Goal: Task Accomplishment & Management: Manage account settings

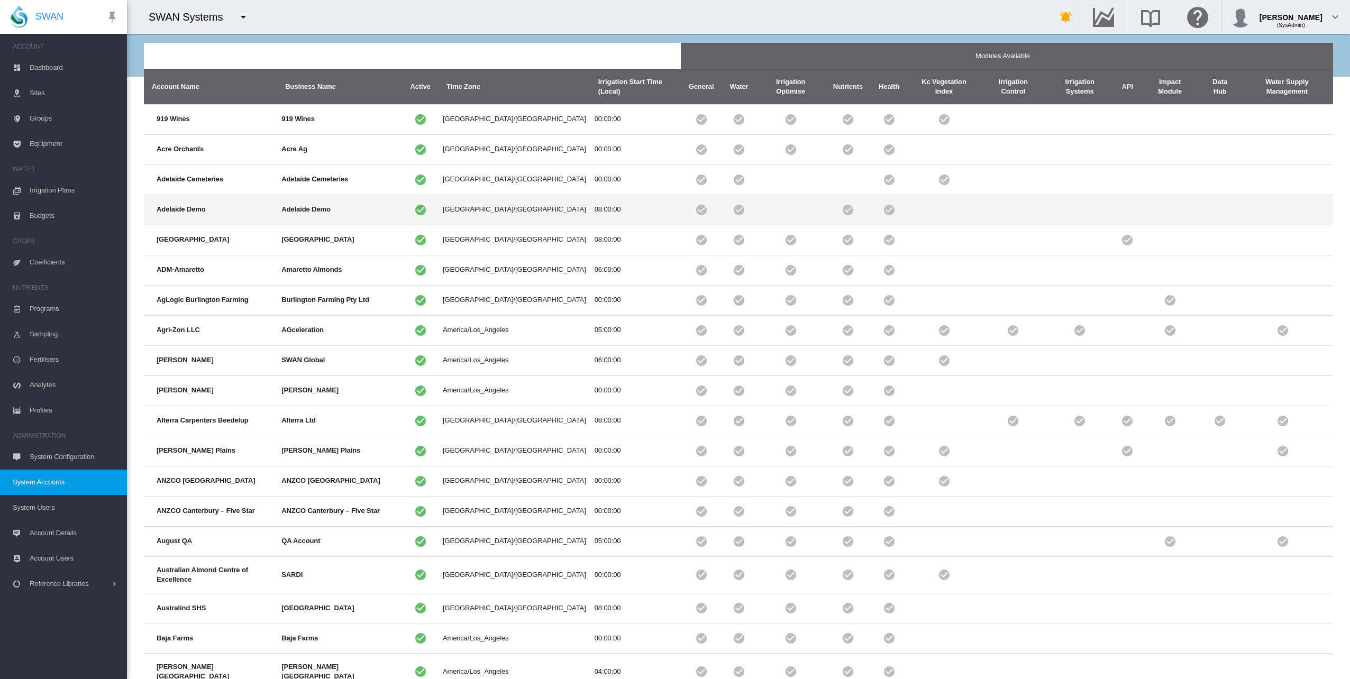
scroll to position [110, 0]
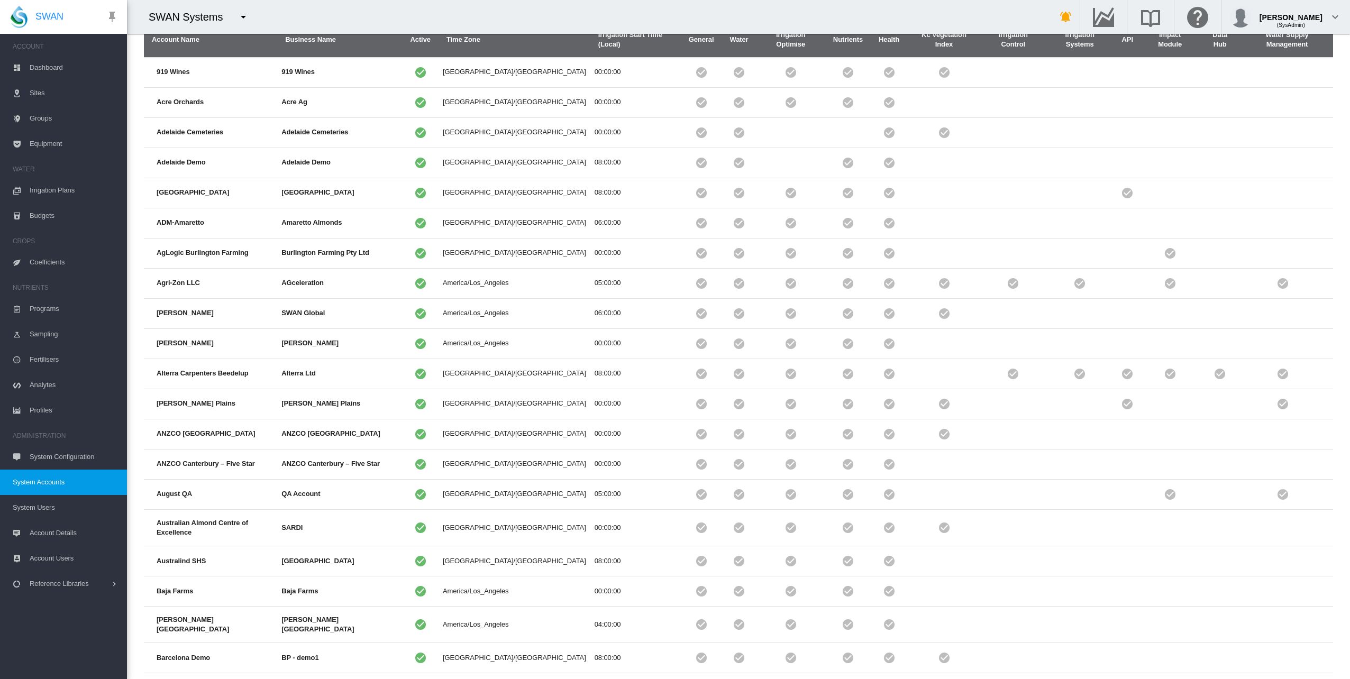
click at [1282, 679] on button "Next" at bounding box center [1289, 692] width 47 height 19
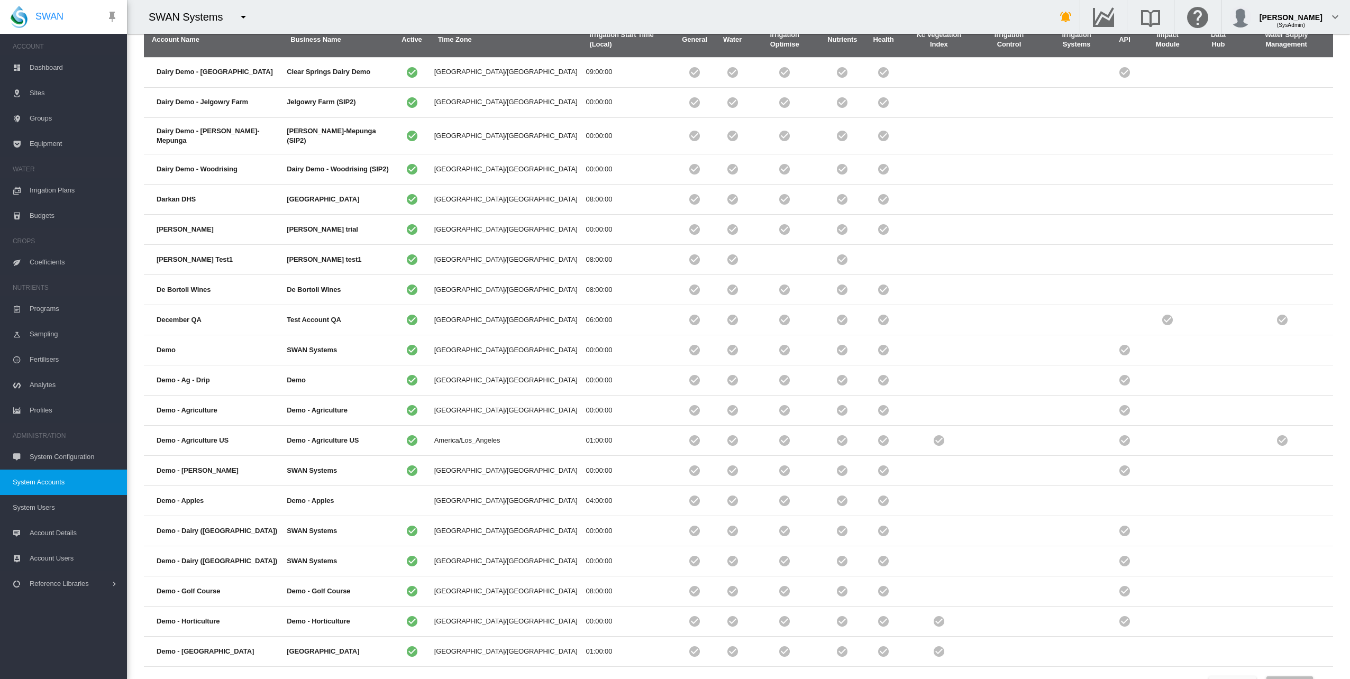
click at [1282, 677] on button "Next" at bounding box center [1289, 686] width 47 height 19
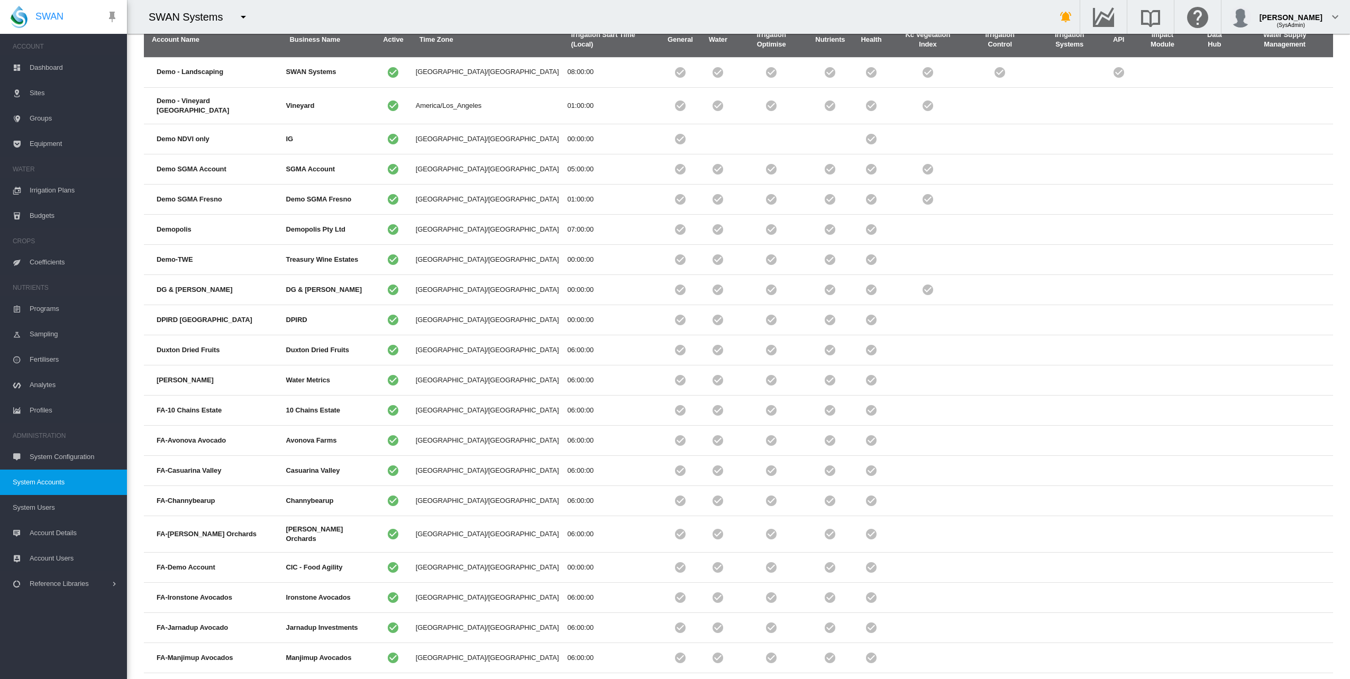
click at [1282, 679] on button "Next" at bounding box center [1289, 692] width 47 height 19
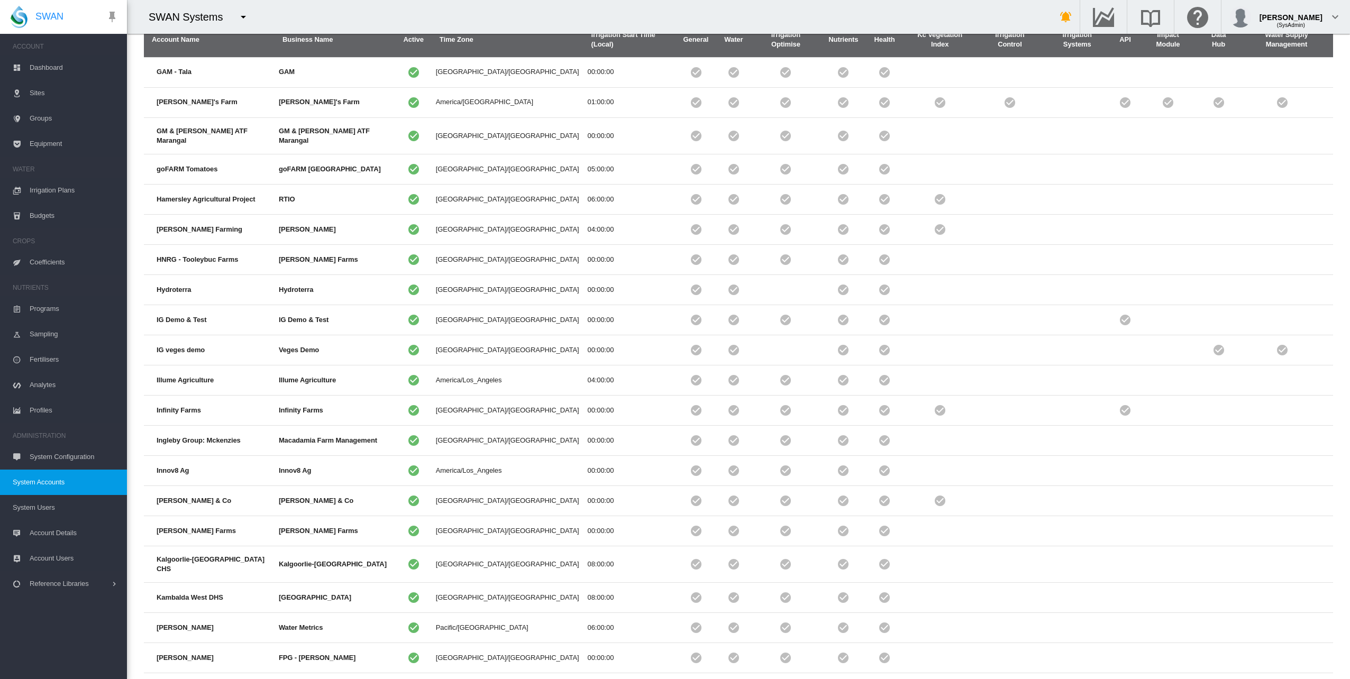
click at [1282, 679] on button "Next" at bounding box center [1289, 692] width 47 height 19
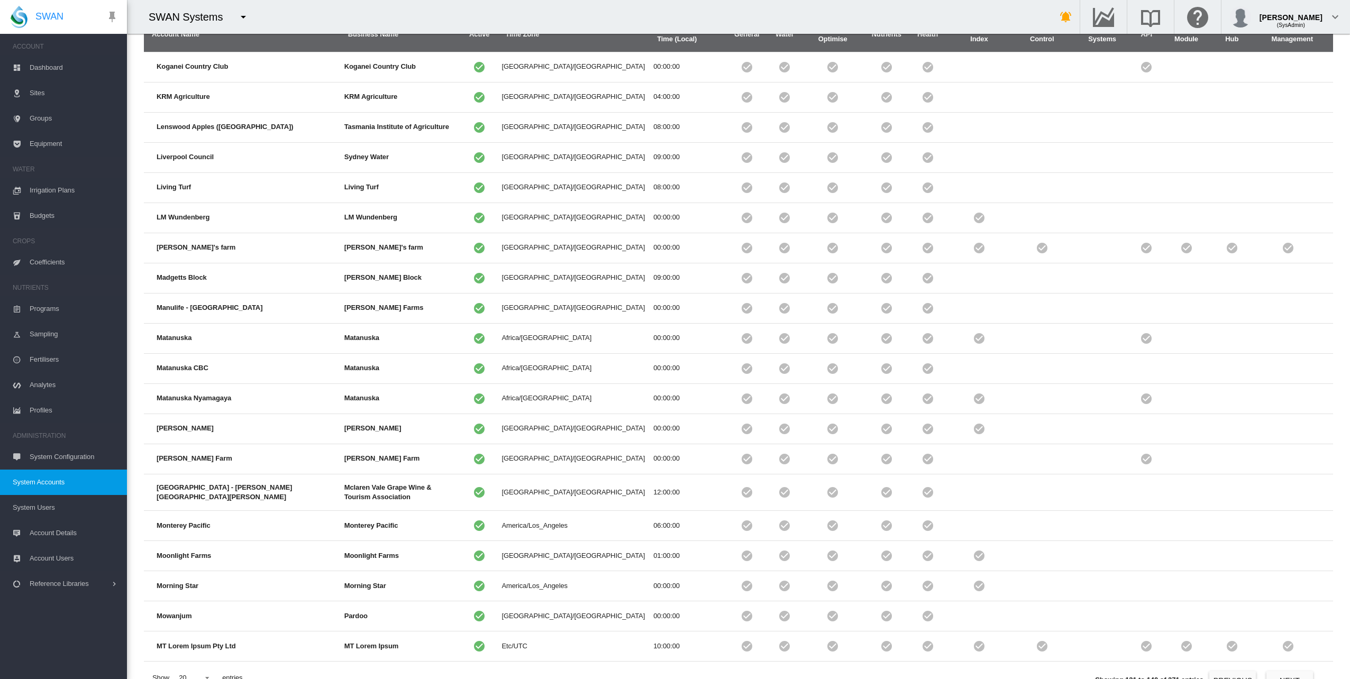
click at [211, 18] on div "SWAN Systems" at bounding box center [191, 17] width 84 height 15
click at [237, 18] on md-icon "icon-menu-down" at bounding box center [243, 17] width 13 height 13
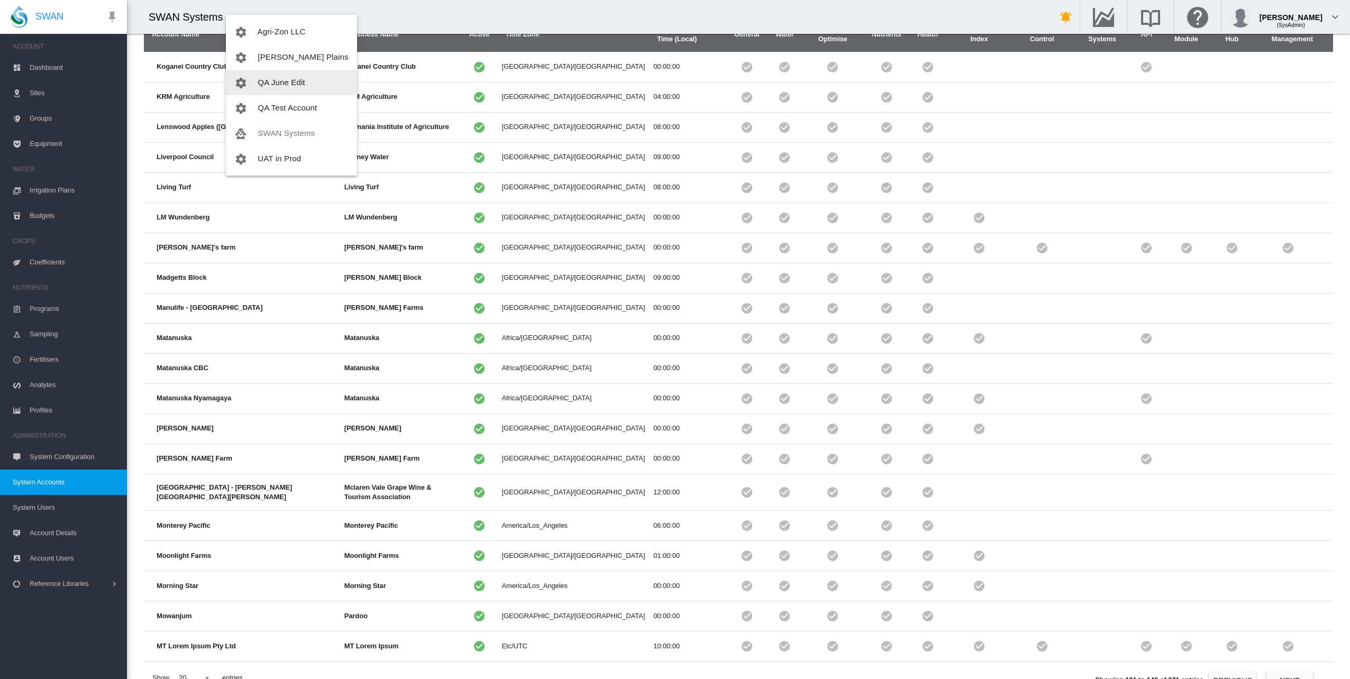
scroll to position [0, 0]
click at [53, 484] on md-backdrop at bounding box center [675, 339] width 1350 height 679
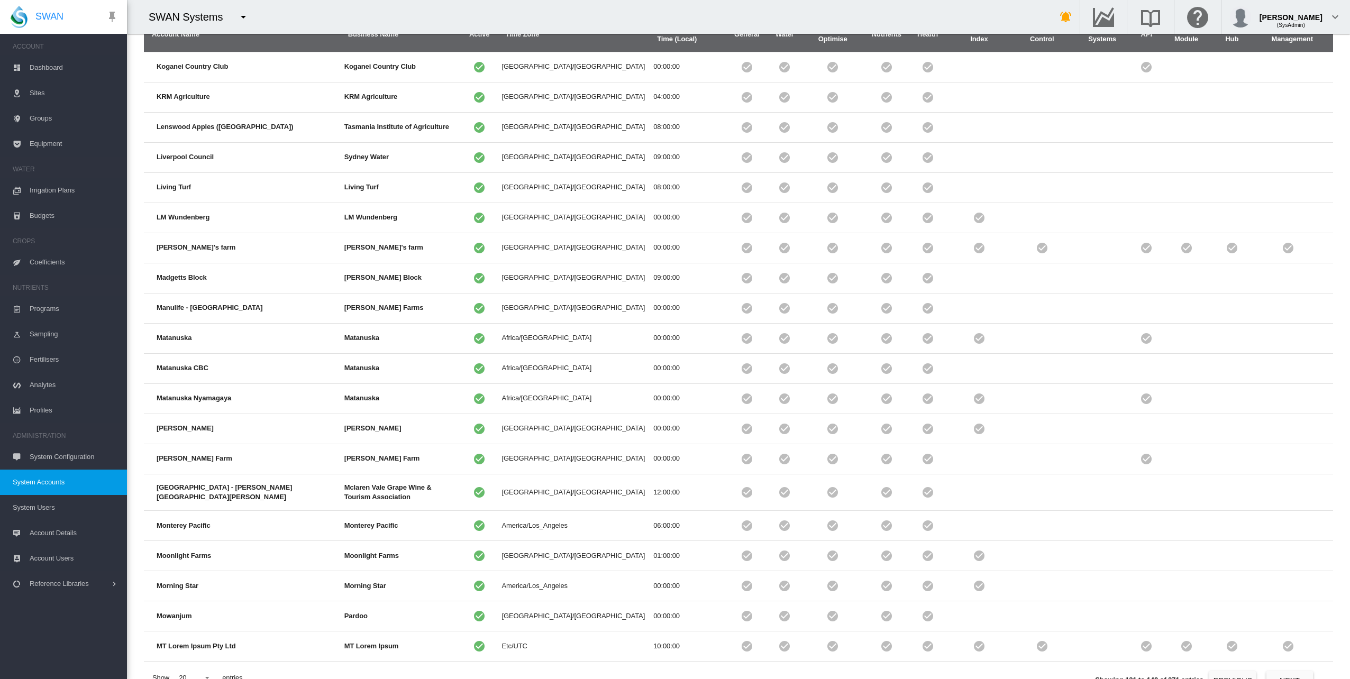
click at [49, 506] on span "System Users" at bounding box center [66, 507] width 106 height 25
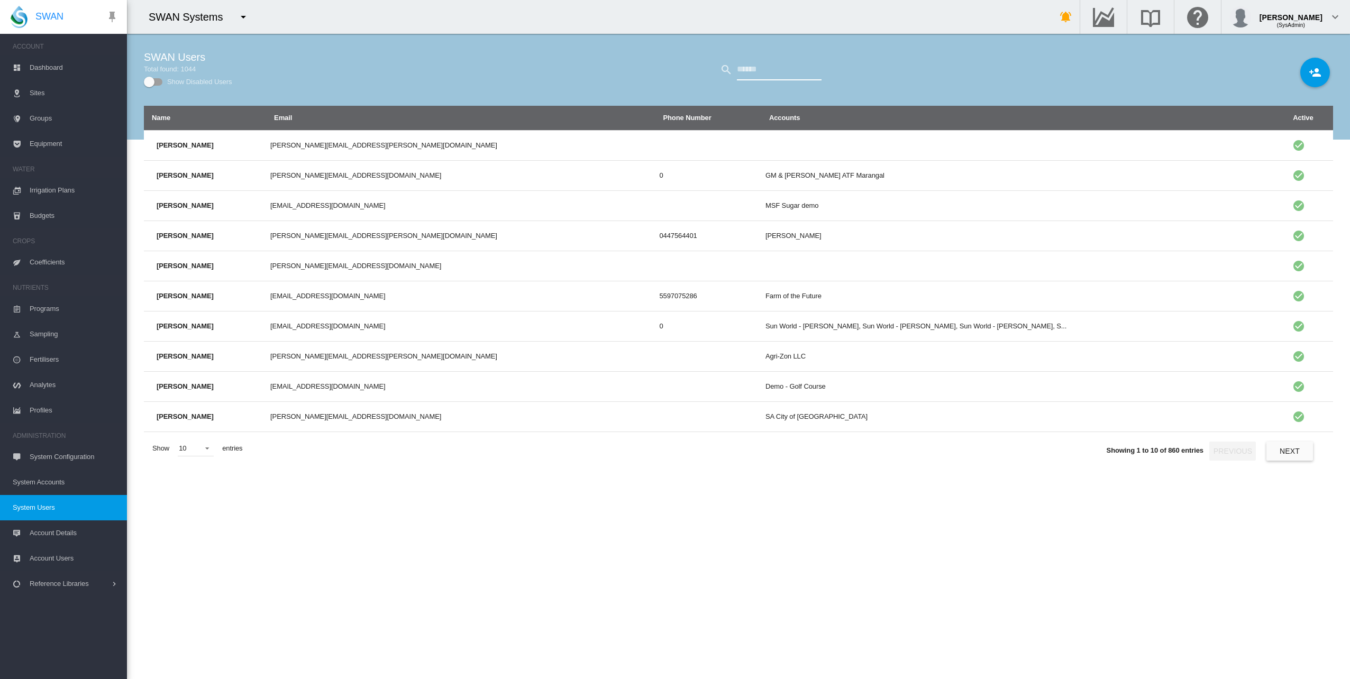
click at [775, 63] on input "text" at bounding box center [779, 69] width 85 height 21
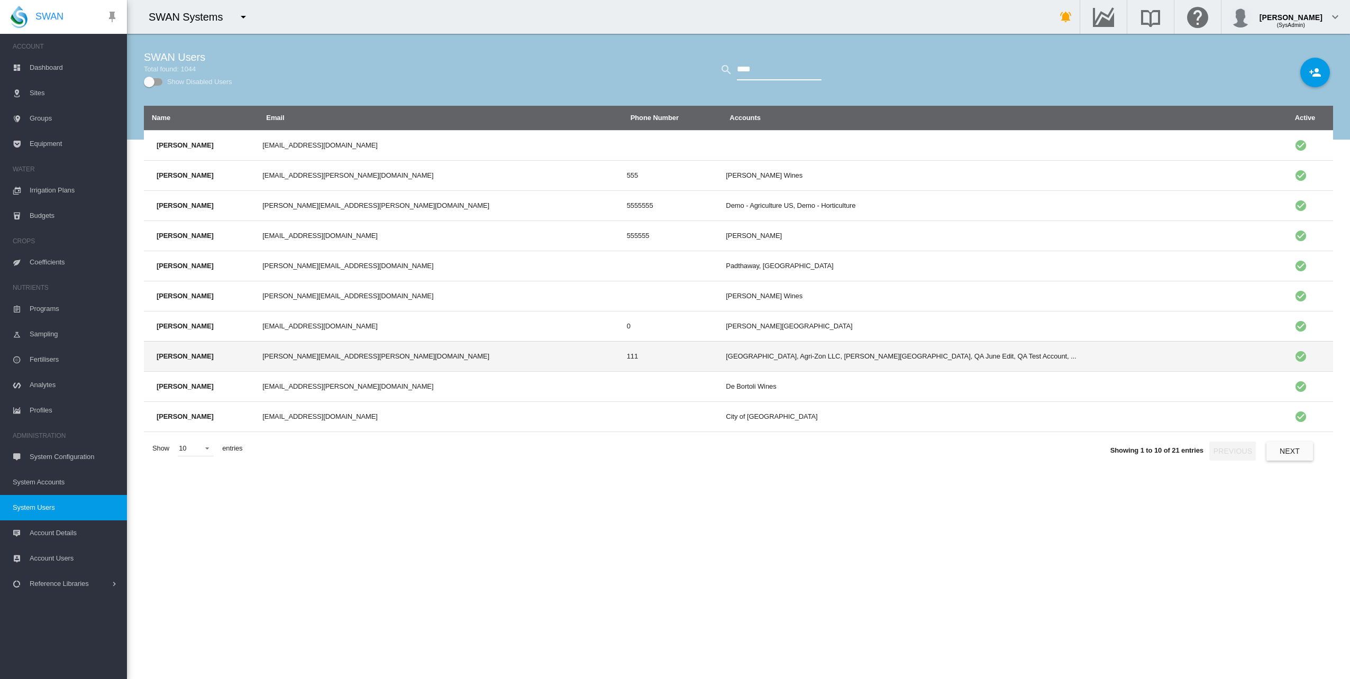
type input "****"
click at [211, 366] on td "[PERSON_NAME]" at bounding box center [201, 356] width 114 height 30
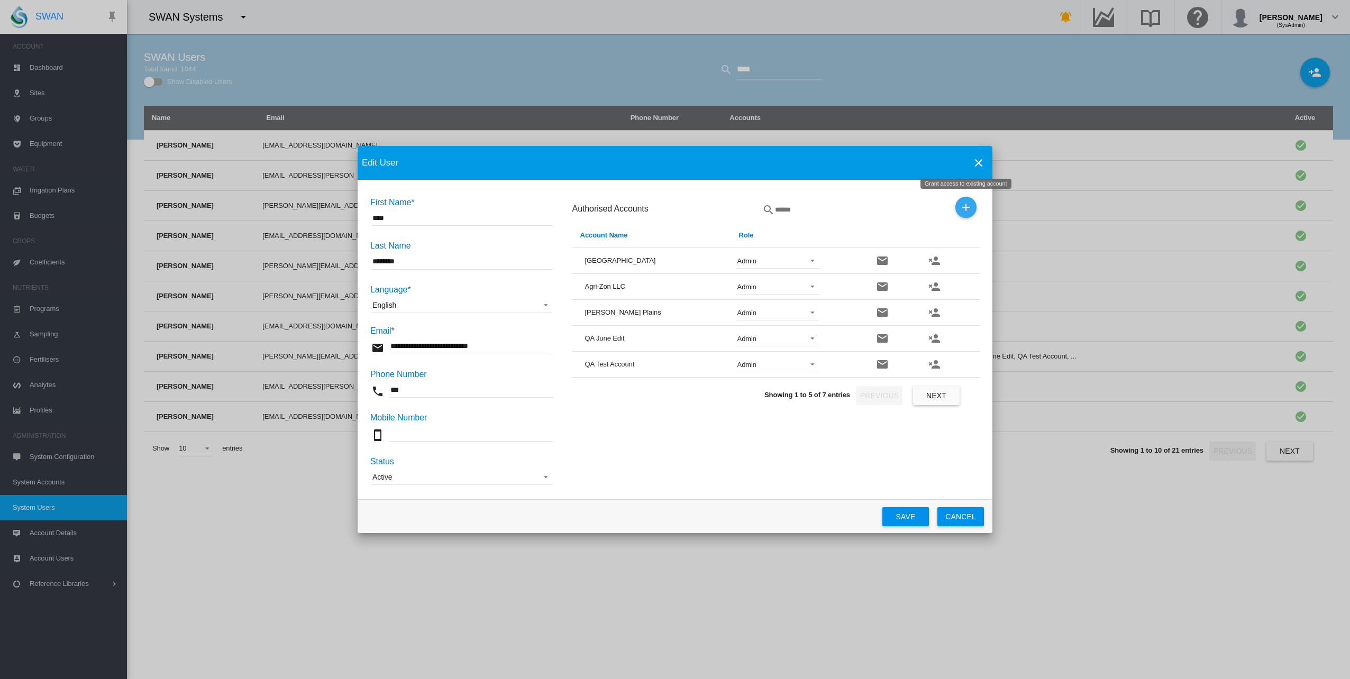
click at [963, 207] on md-icon "icon-plus" at bounding box center [966, 207] width 13 height 13
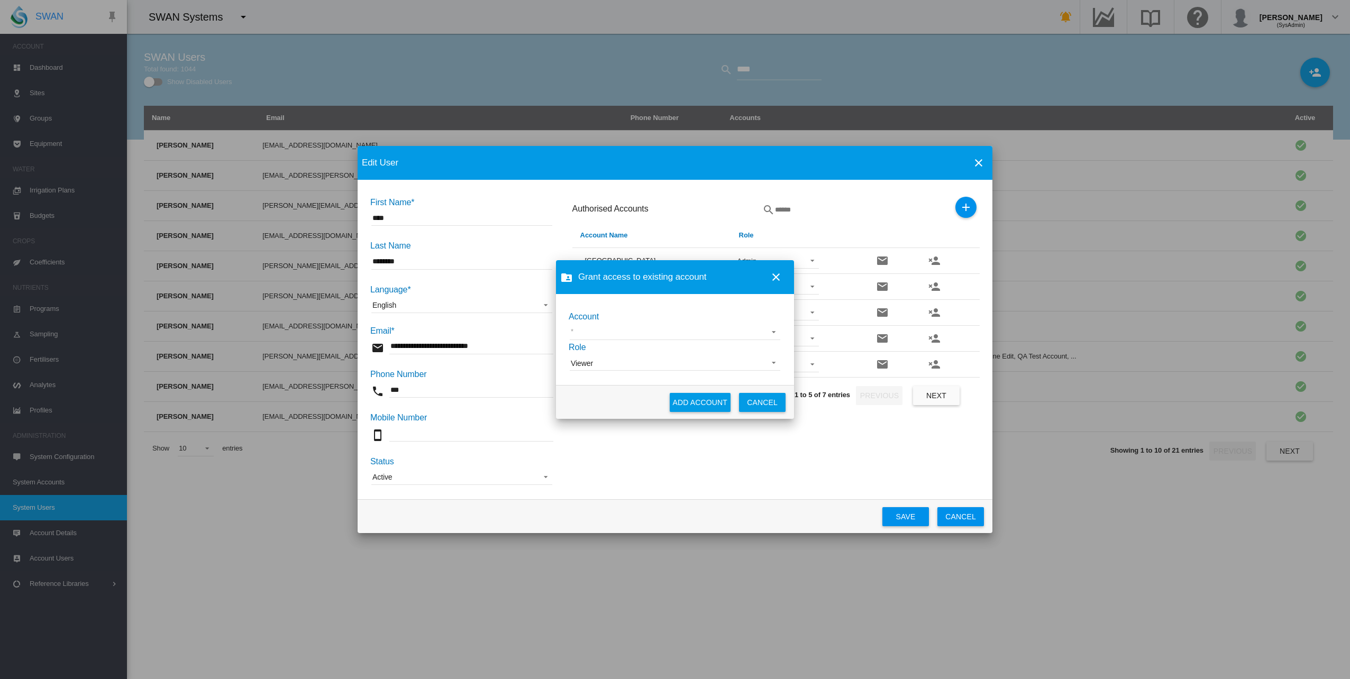
click at [598, 360] on span "Viewer" at bounding box center [666, 364] width 191 height 11
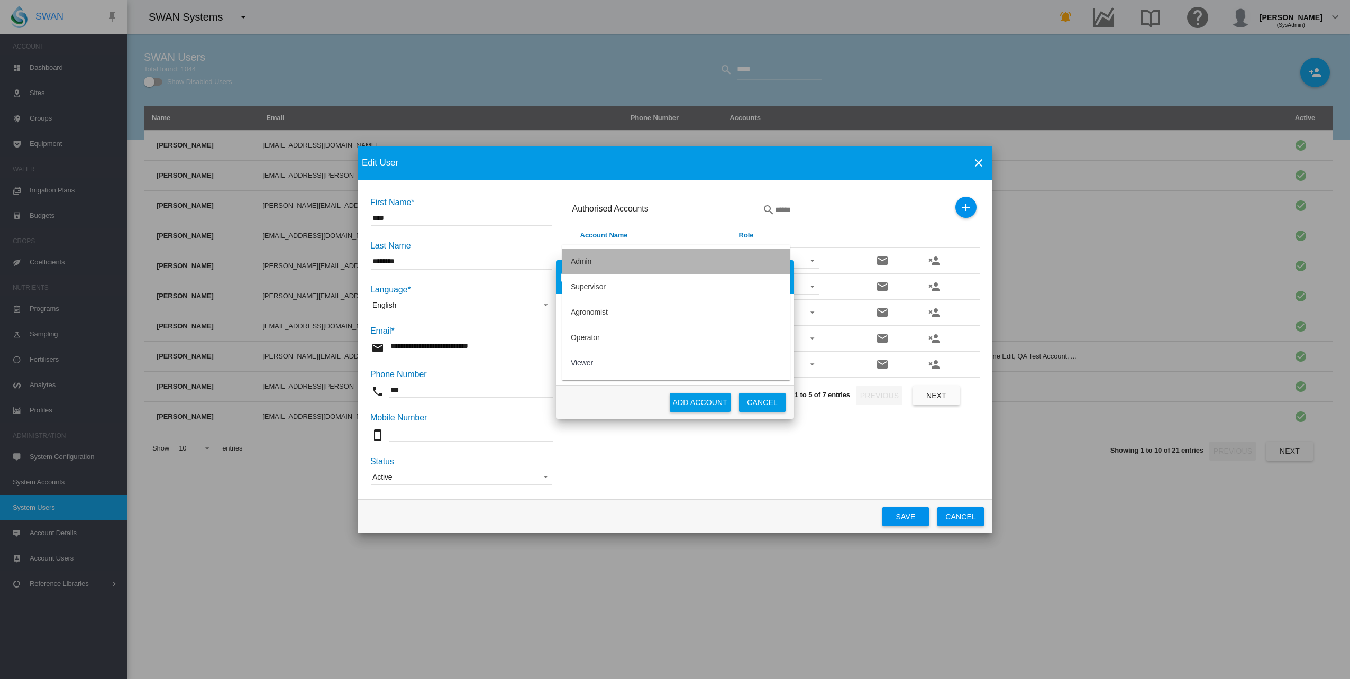
click at [599, 254] on md-option "Admin" at bounding box center [675, 261] width 227 height 25
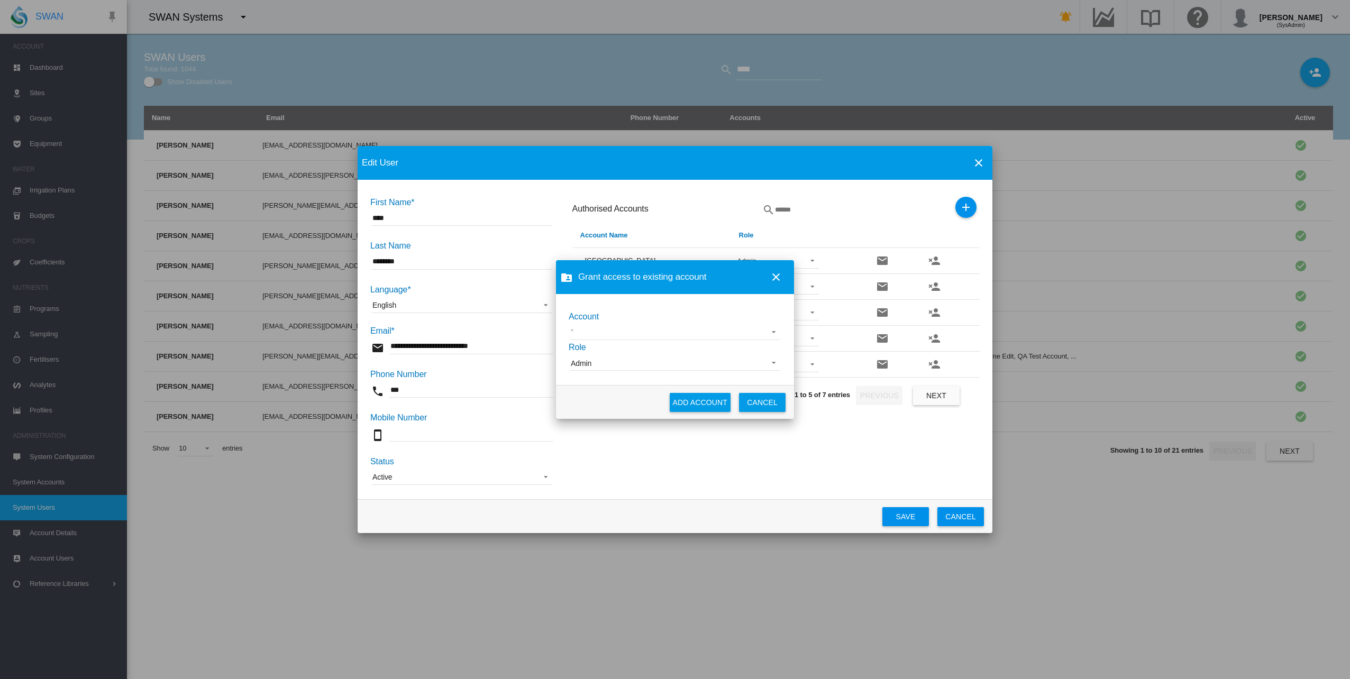
click at [581, 339] on md-select "919 Wines Acre Orchards [GEOGRAPHIC_DATA] Cemeteries [GEOGRAPHIC_DATA] Demo ADM…" at bounding box center [675, 332] width 211 height 16
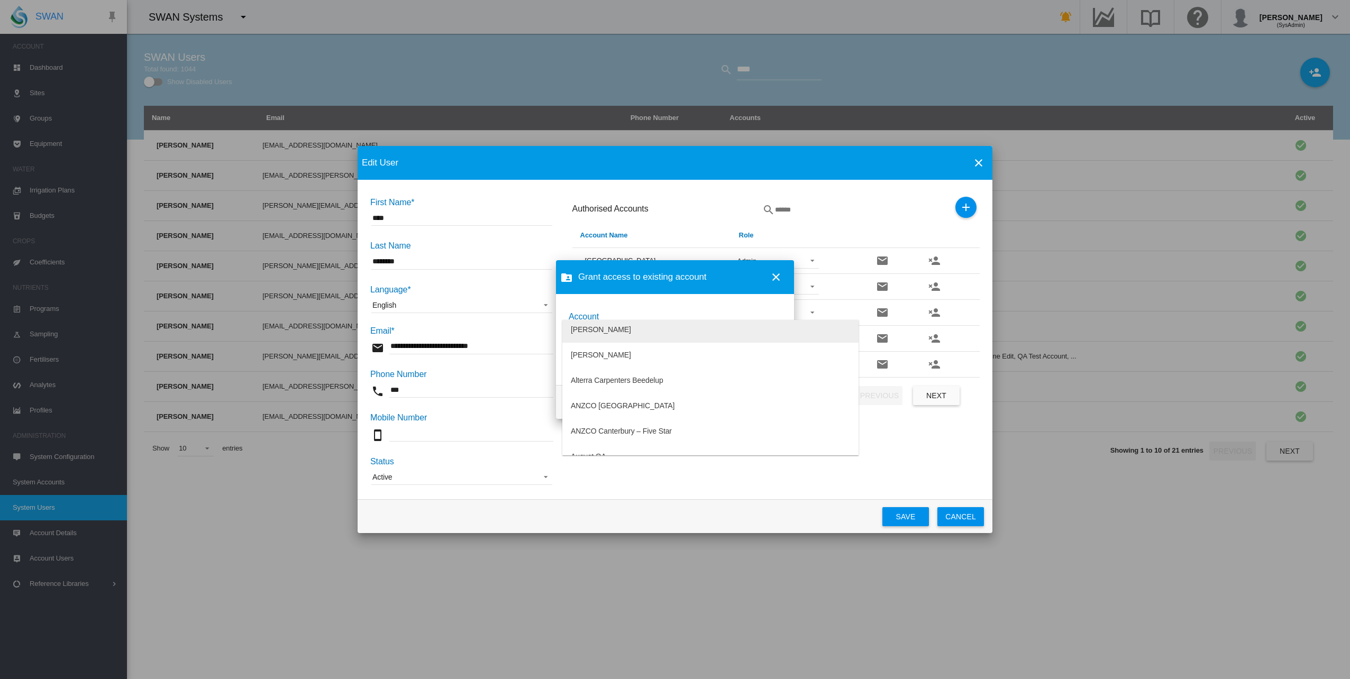
scroll to position [106, 0]
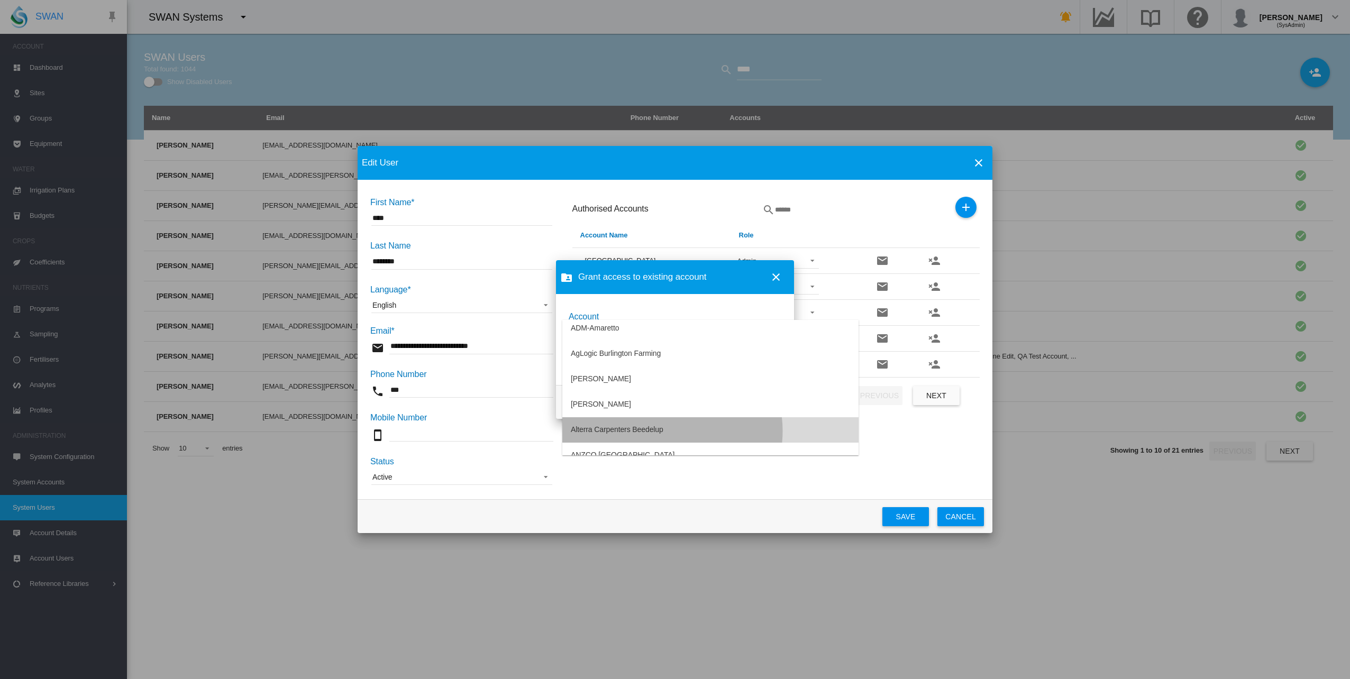
click at [664, 431] on md-option "Alterra Carpenters Beedelup" at bounding box center [710, 429] width 296 height 25
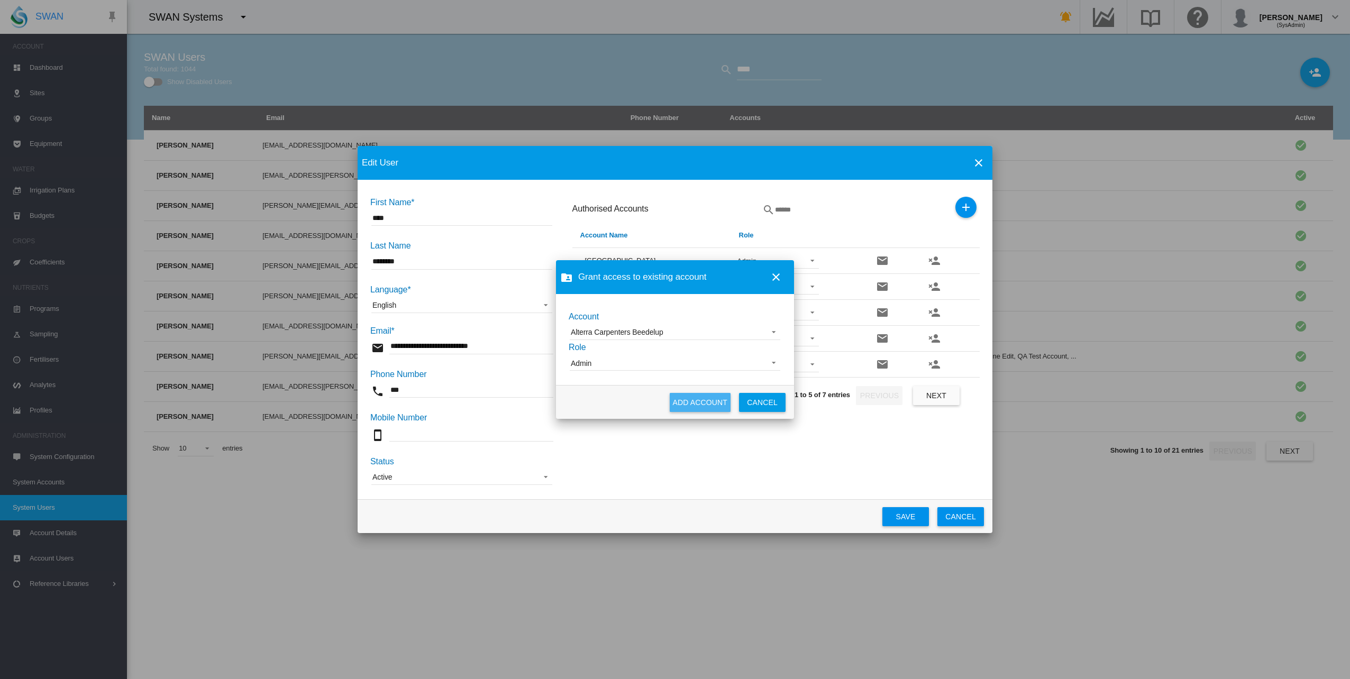
click at [712, 403] on button "ADD ACCOUNT" at bounding box center [700, 402] width 61 height 19
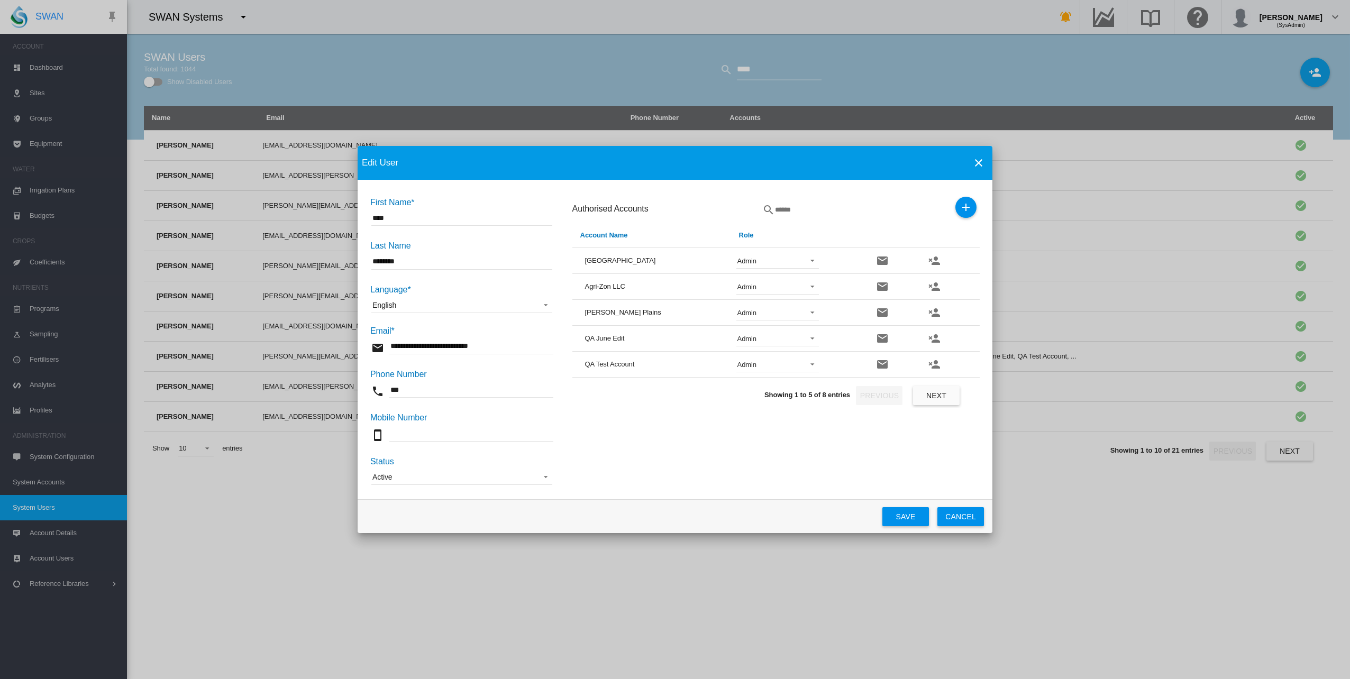
click at [944, 398] on button "Next" at bounding box center [936, 395] width 47 height 19
click at [882, 341] on button "Previous" at bounding box center [879, 343] width 47 height 19
click at [956, 204] on button "Grant access to existing account" at bounding box center [965, 207] width 21 height 21
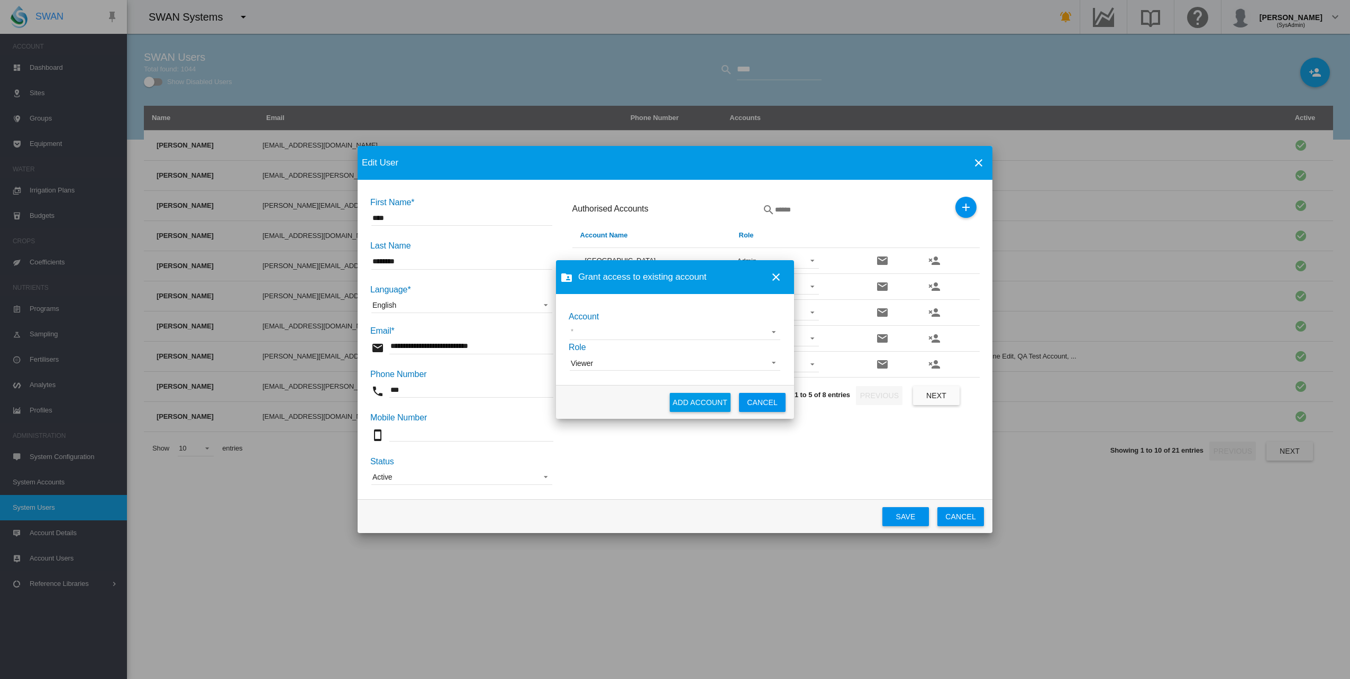
click at [592, 359] on span "Viewer" at bounding box center [666, 364] width 191 height 11
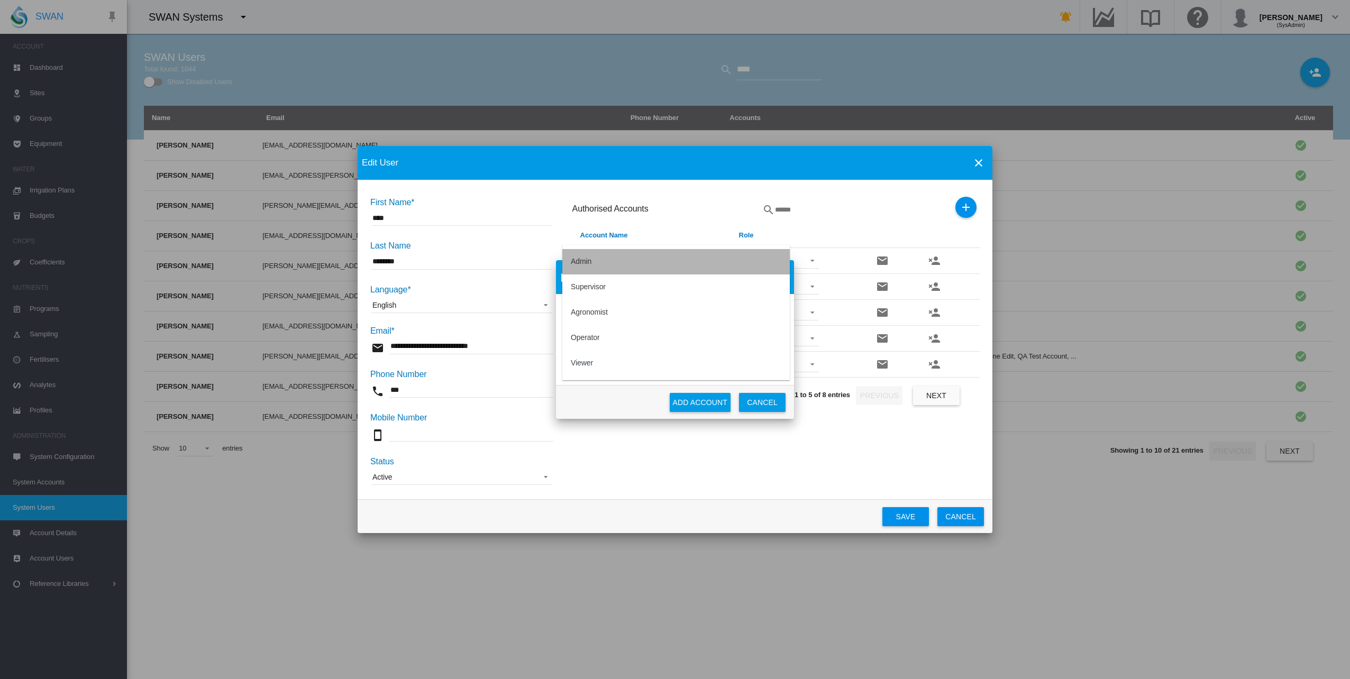
click at [588, 265] on div "Admin" at bounding box center [581, 262] width 21 height 11
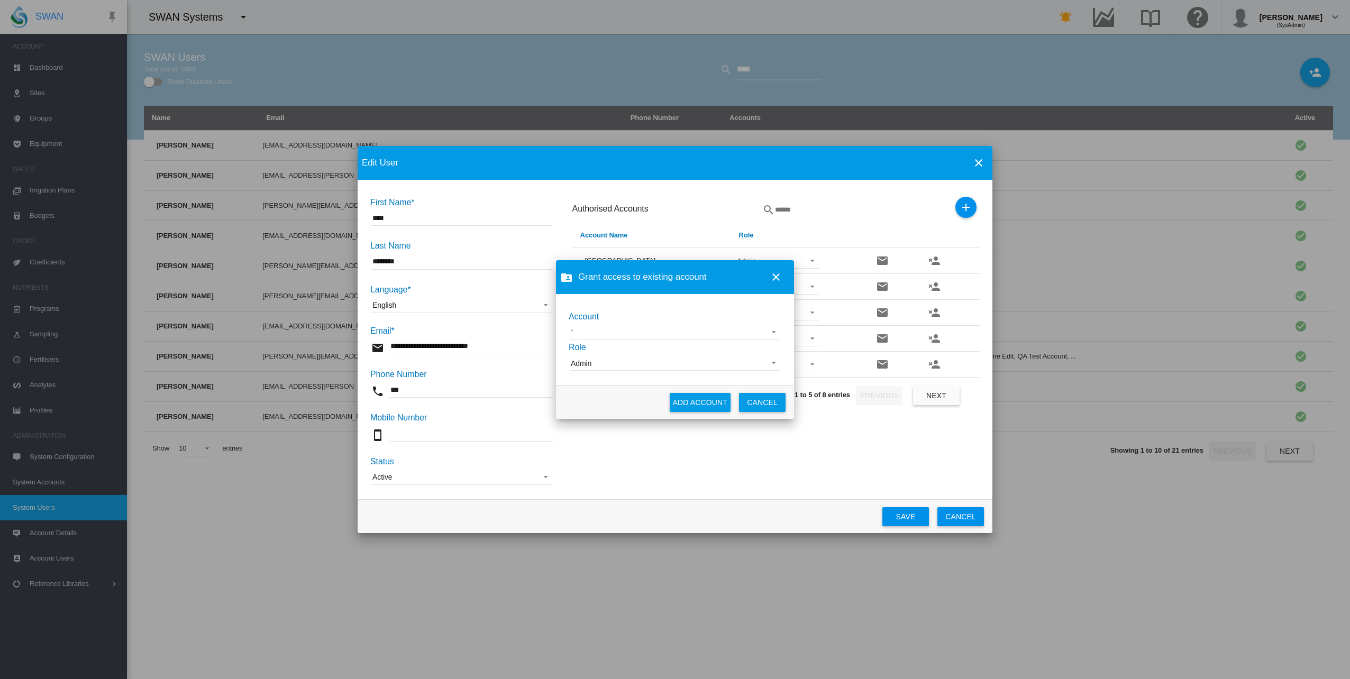
click at [592, 332] on md-select "919 Wines Acre Orchards [GEOGRAPHIC_DATA] Cemeteries [GEOGRAPHIC_DATA] Demo ADM…" at bounding box center [675, 332] width 211 height 16
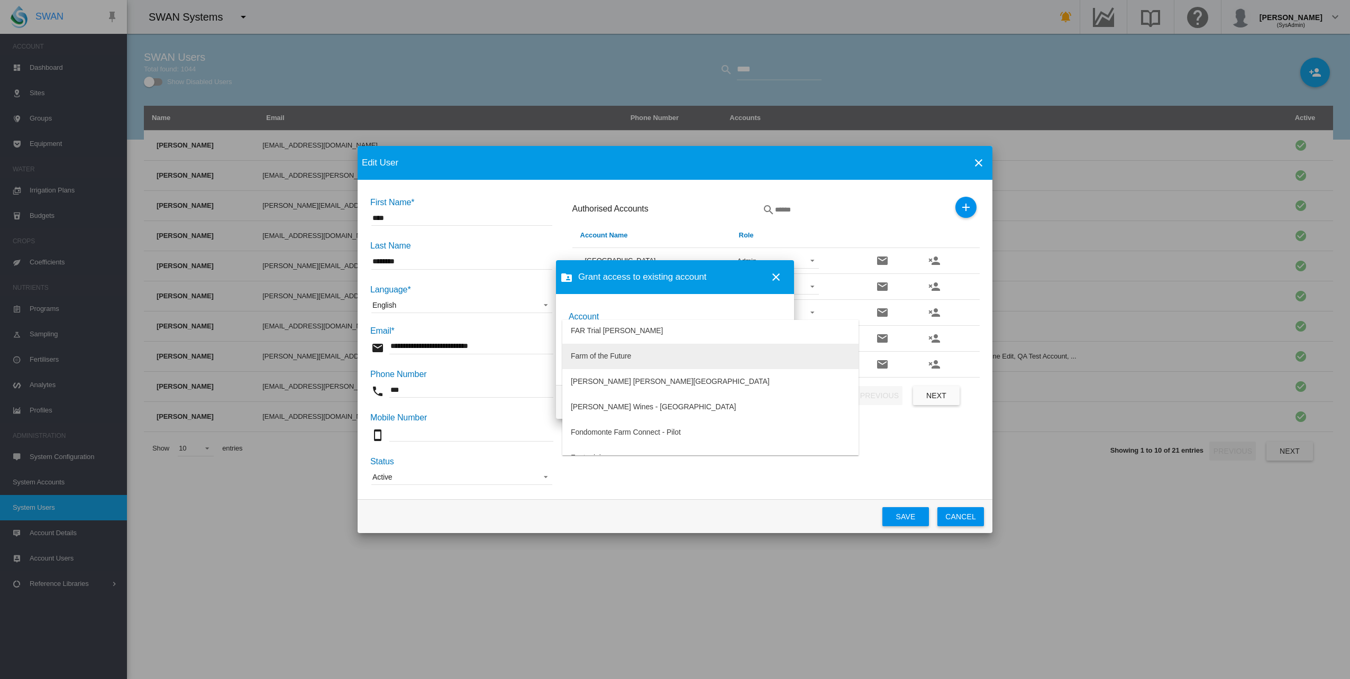
scroll to position [2116, 0]
click at [732, 370] on md-option "[PERSON_NAME] [PERSON_NAME][GEOGRAPHIC_DATA]" at bounding box center [710, 374] width 296 height 25
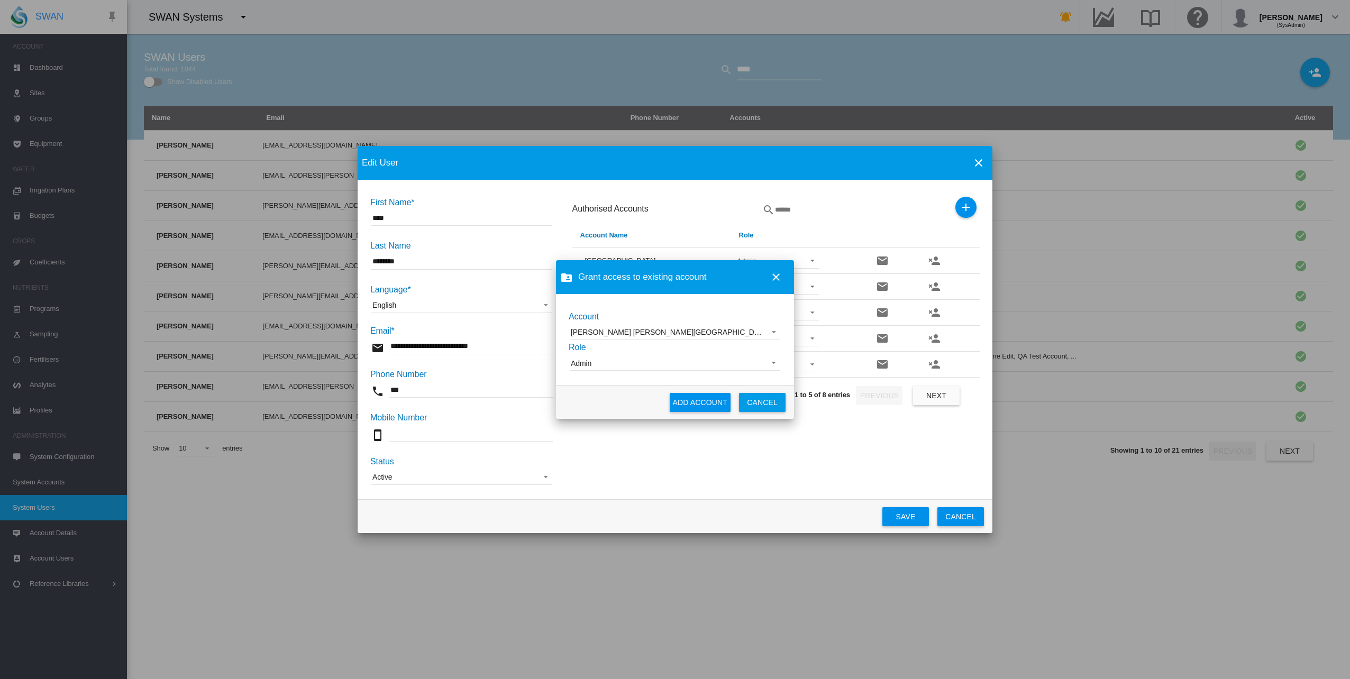
click at [713, 403] on button "ADD ACCOUNT" at bounding box center [700, 402] width 61 height 19
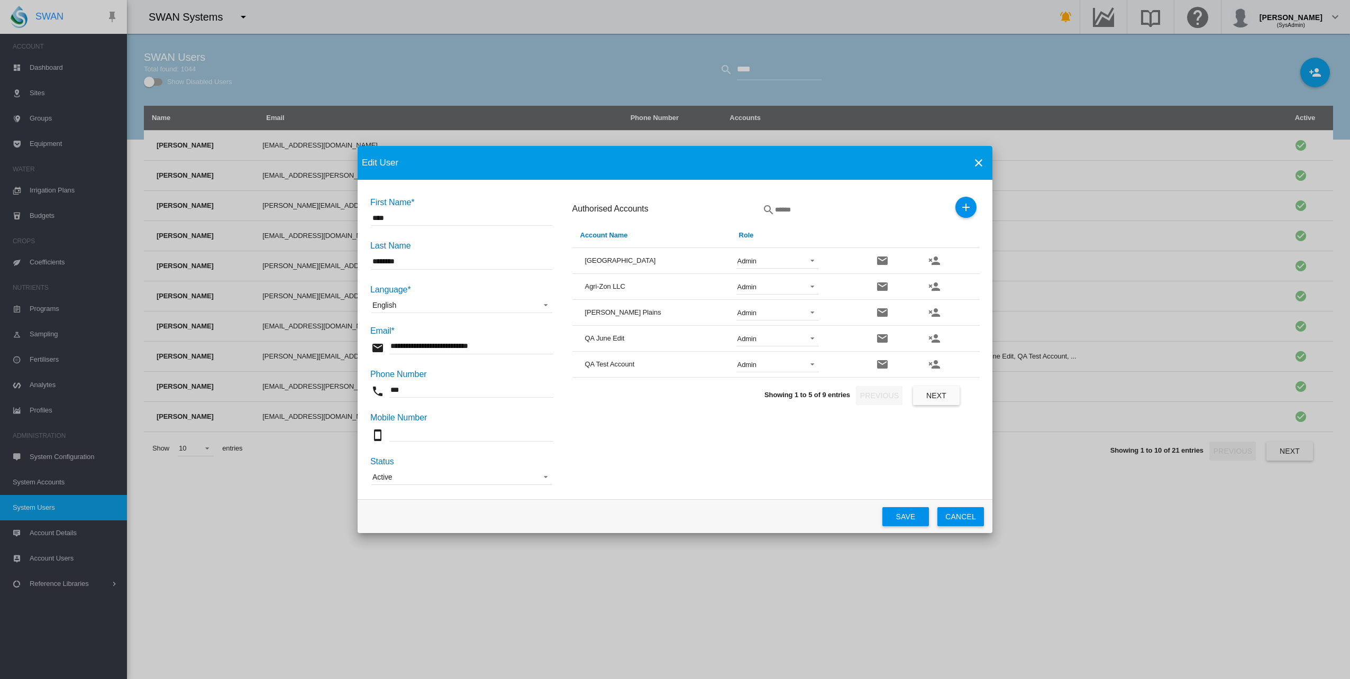
click at [901, 514] on button "Save" at bounding box center [905, 516] width 47 height 19
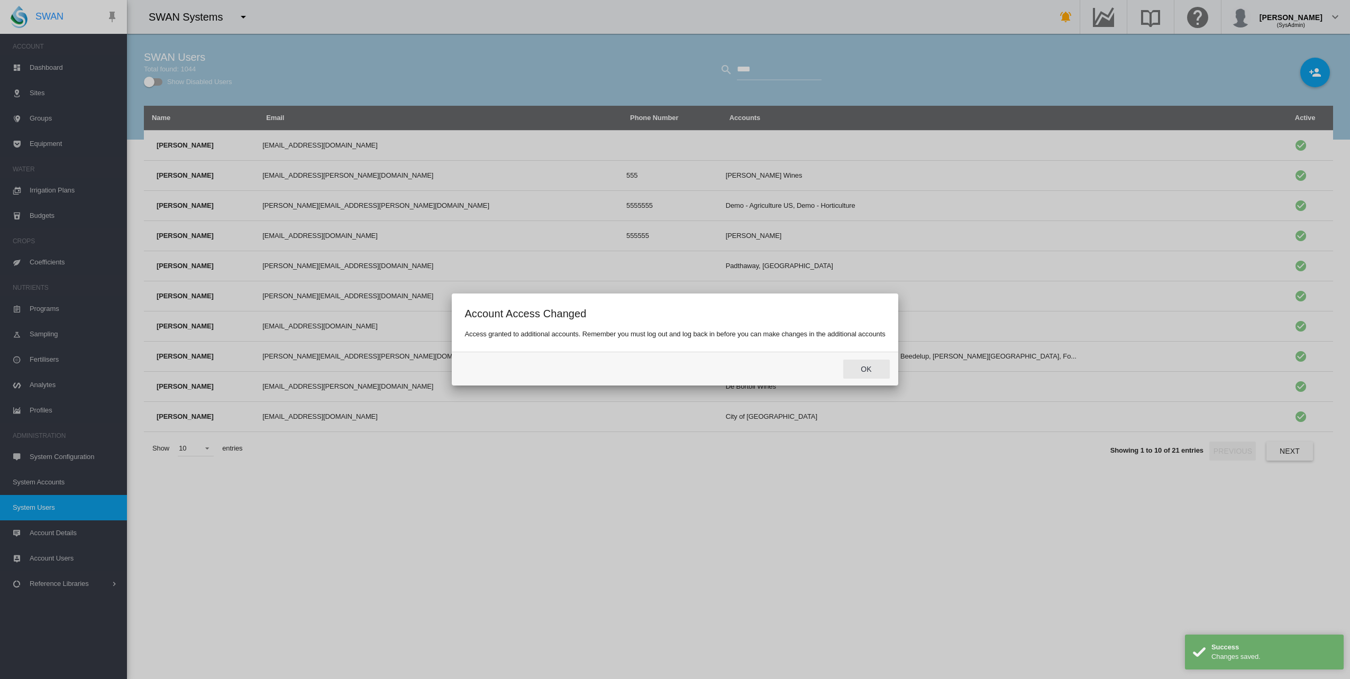
click at [872, 368] on button "Ok" at bounding box center [866, 369] width 47 height 19
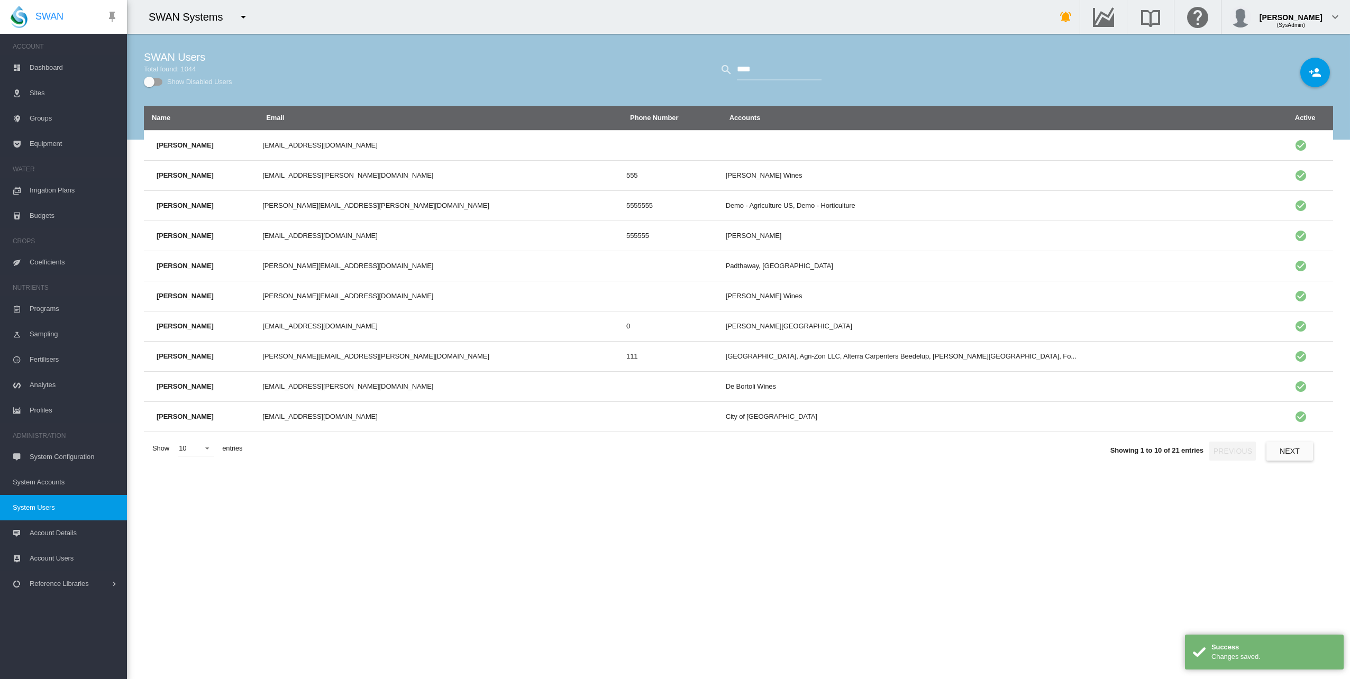
click at [245, 19] on md-icon "icon-menu-down" at bounding box center [243, 17] width 13 height 13
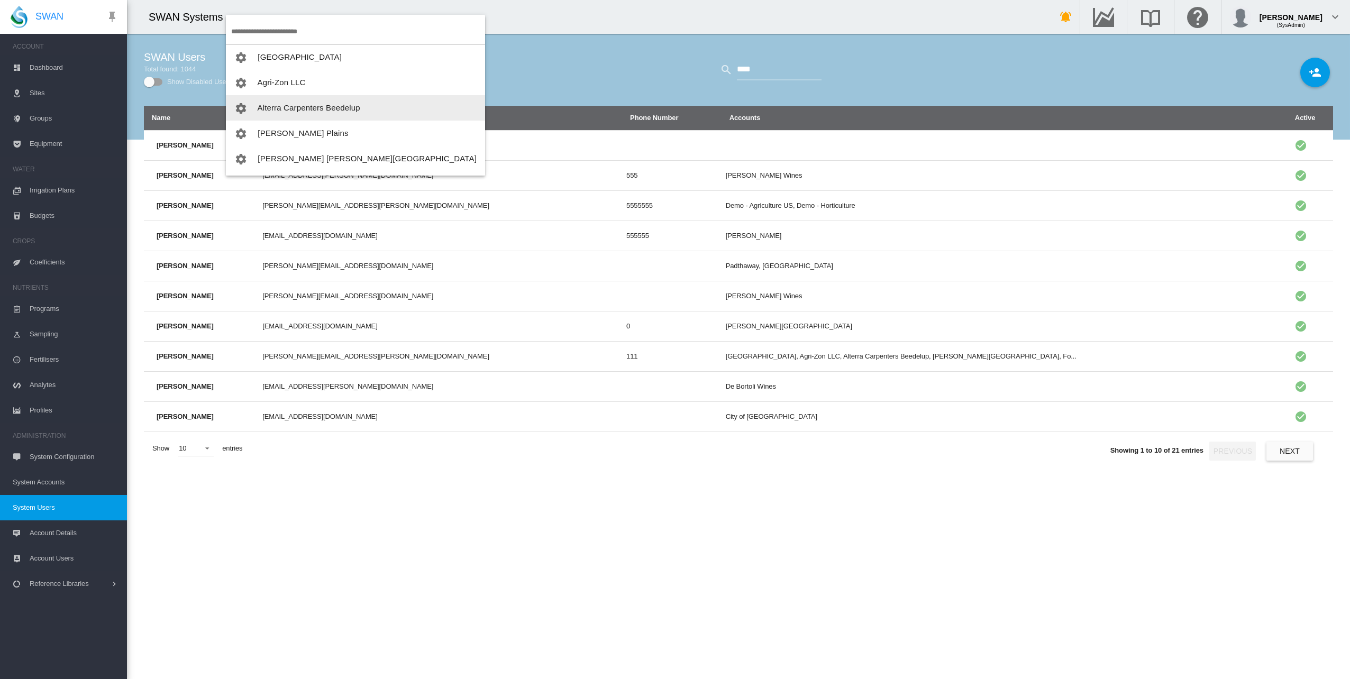
click at [320, 105] on span "Alterra Carpenters Beedelup" at bounding box center [309, 107] width 103 height 9
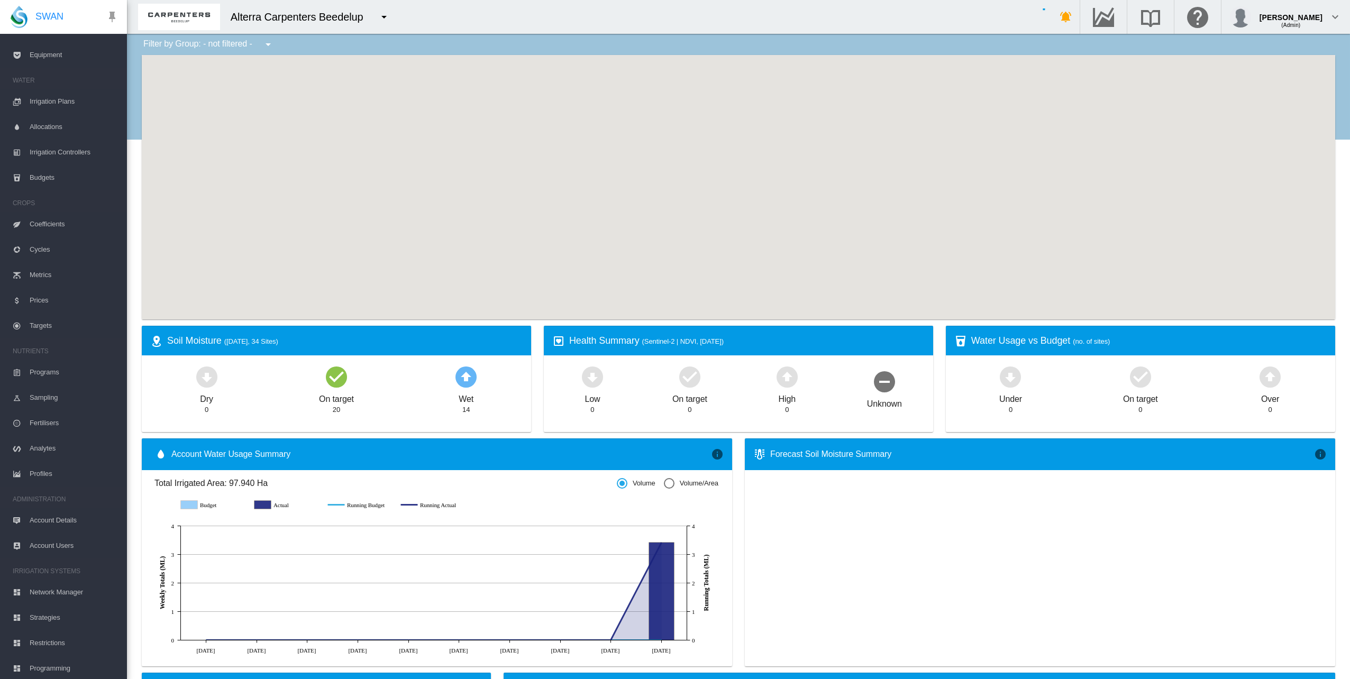
scroll to position [116, 0]
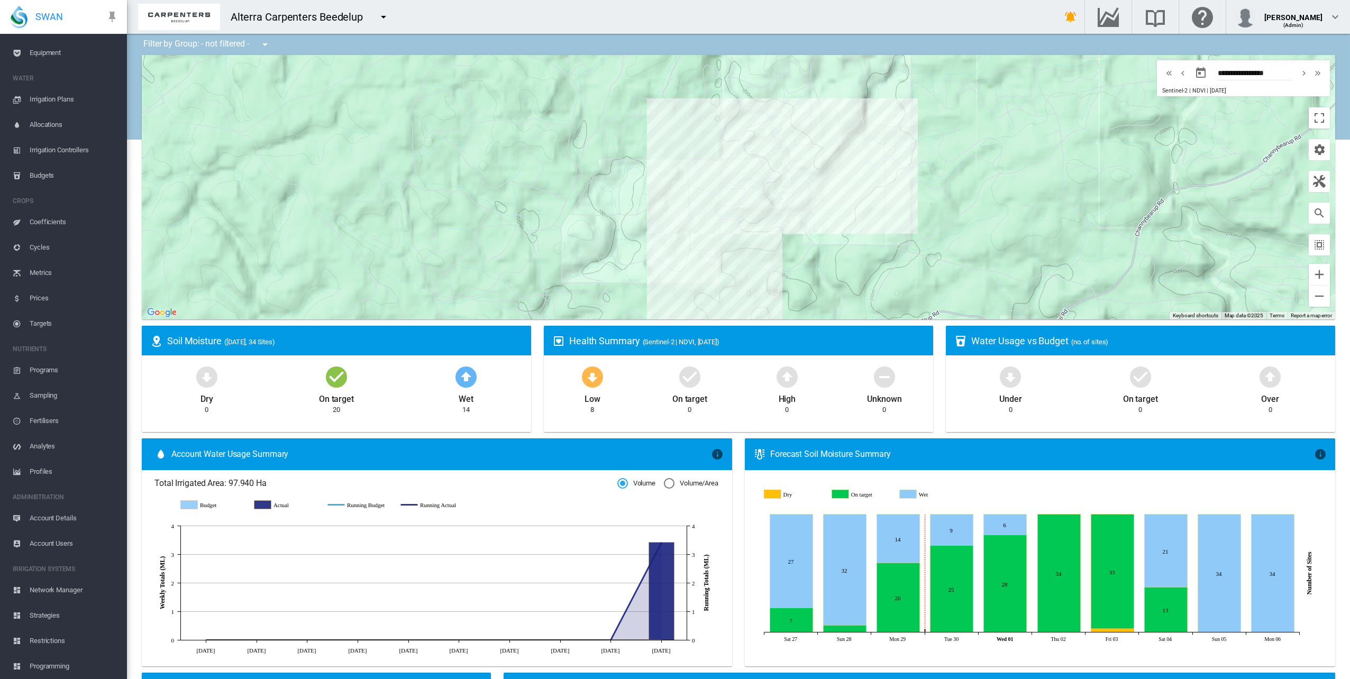
click at [65, 590] on span "Network Manager" at bounding box center [74, 590] width 89 height 25
